Goal: Task Accomplishment & Management: Manage account settings

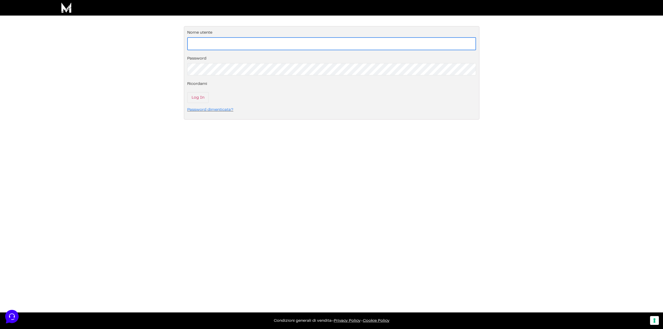
click at [210, 44] on input "Nome utente" at bounding box center [331, 43] width 289 height 13
click at [216, 40] on input "Nome utente" at bounding box center [331, 43] width 289 height 13
type input "info@recitazionecinematografica.com"
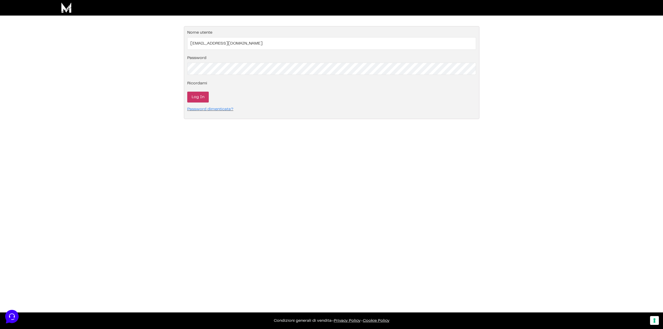
click at [198, 95] on input "Log In" at bounding box center [198, 97] width 22 height 11
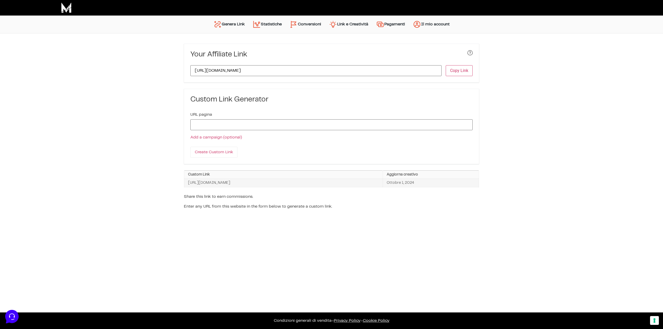
click at [266, 23] on link "Statistiche" at bounding box center [267, 24] width 37 height 12
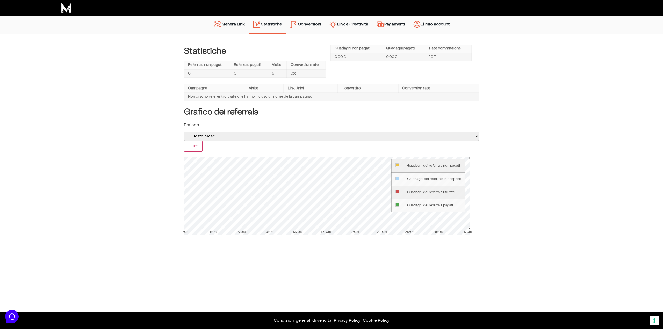
click at [219, 135] on select "Oggi Ieri Questa Settimana La scorsa settimana selected='selected' Questo Mese …" at bounding box center [331, 136] width 295 height 9
click at [184, 132] on select "Oggi Ieri Questa Settimana La scorsa settimana selected='selected' Questo Mese …" at bounding box center [331, 136] width 295 height 9
click at [223, 132] on select "Oggi Ieri Questa Settimana La scorsa settimana selected='selected' Questo Mese …" at bounding box center [331, 136] width 295 height 9
select select "this_year"
click at [184, 132] on select "Oggi Ieri Questa Settimana La scorsa settimana selected='selected' Questo Mese …" at bounding box center [331, 136] width 295 height 9
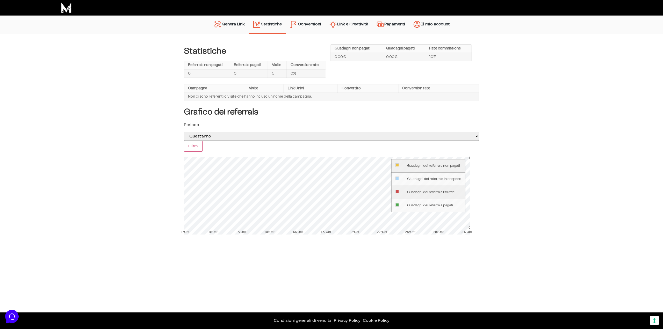
click at [307, 25] on link "Conversioni" at bounding box center [305, 24] width 39 height 13
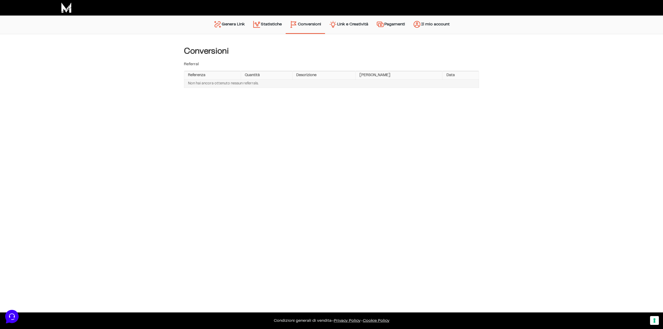
click at [352, 24] on link "Link e Creatività" at bounding box center [348, 24] width 47 height 13
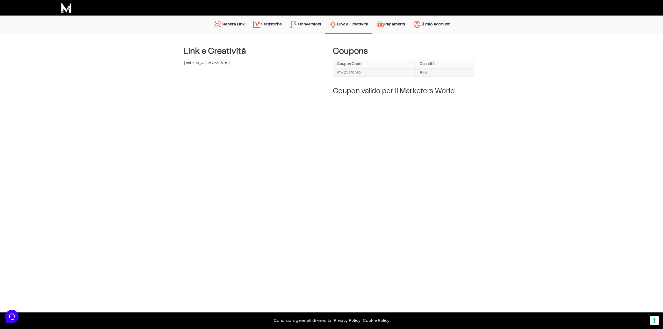
click at [395, 23] on link "Pagamenti" at bounding box center [390, 24] width 37 height 13
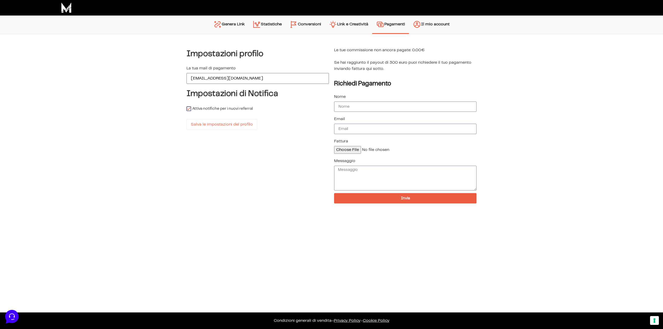
click at [238, 25] on link "Genera Link" at bounding box center [229, 24] width 39 height 13
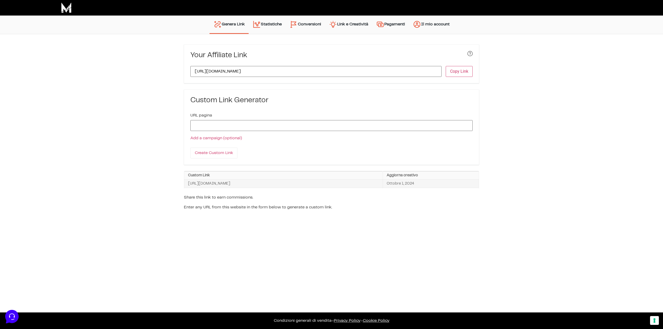
click at [266, 23] on link "Statistiche" at bounding box center [267, 24] width 37 height 13
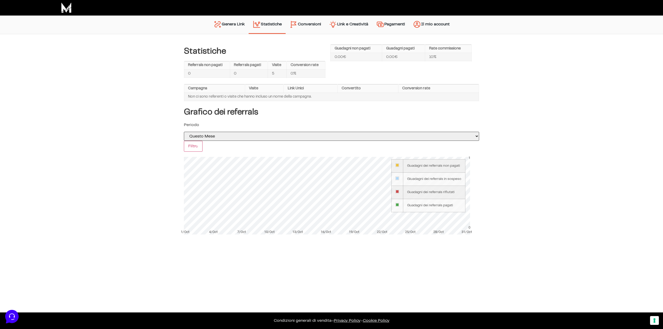
click at [217, 137] on select "[DATE] [DATE] Questa Settimana La scorsa settimana selected='selected' Questo M…" at bounding box center [331, 136] width 295 height 9
click at [150, 128] on div "Statistiche Referrals non pagati Referrals pagati Visite Conversion rate 0 0 5 …" at bounding box center [331, 142] width 663 height 216
